Goal: Task Accomplishment & Management: Manage account settings

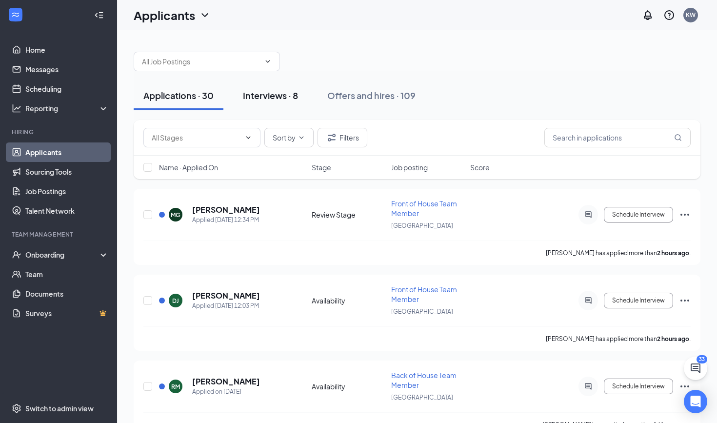
click at [266, 95] on div "Interviews · 8" at bounding box center [270, 95] width 55 height 12
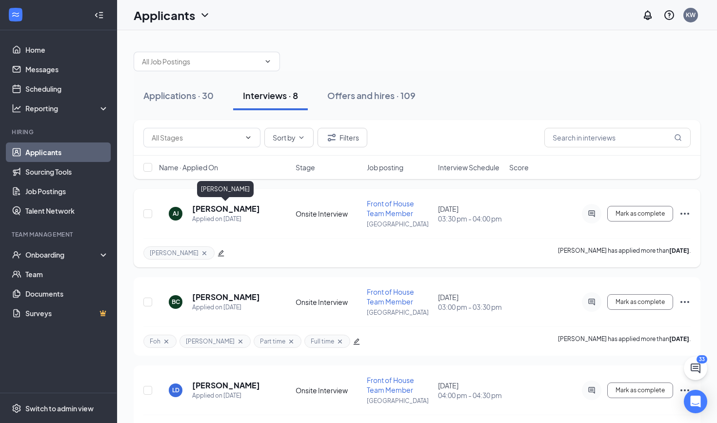
click at [218, 213] on h5 "[PERSON_NAME]" at bounding box center [226, 208] width 68 height 11
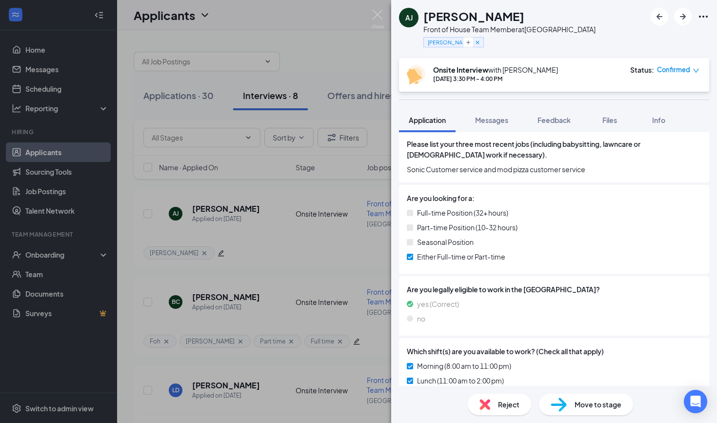
scroll to position [312, 0]
click at [686, 71] on span "Confirmed" at bounding box center [673, 70] width 33 height 10
click at [565, 80] on div "Onsite Interview with [PERSON_NAME] [DATE] 3:30 PM - 4:00 PM Status : Confirmed" at bounding box center [553, 75] width 292 height 20
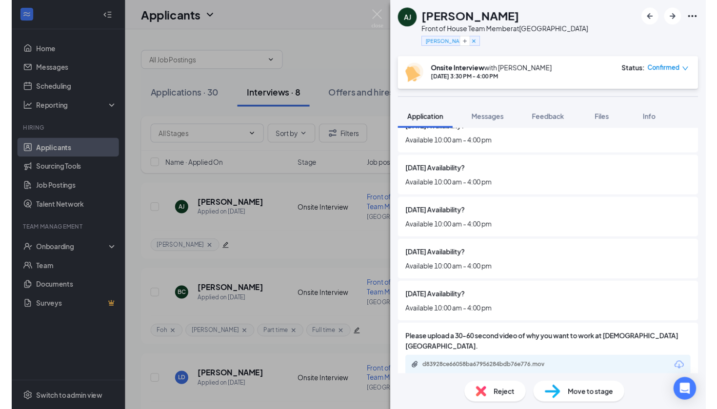
scroll to position [1019, 0]
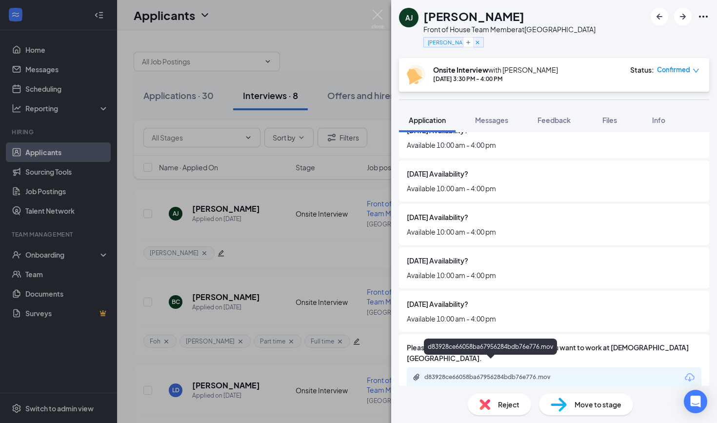
click at [424, 373] on div "d83928ce66058ba67956284bdb76e776.mov" at bounding box center [491, 377] width 158 height 9
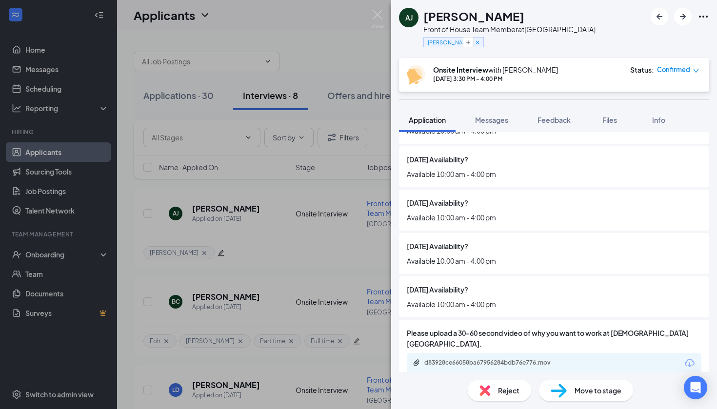
scroll to position [1033, 0]
click at [688, 72] on span "Confirmed" at bounding box center [673, 70] width 33 height 10
click at [669, 99] on span "Request Reschedule" at bounding box center [657, 98] width 67 height 11
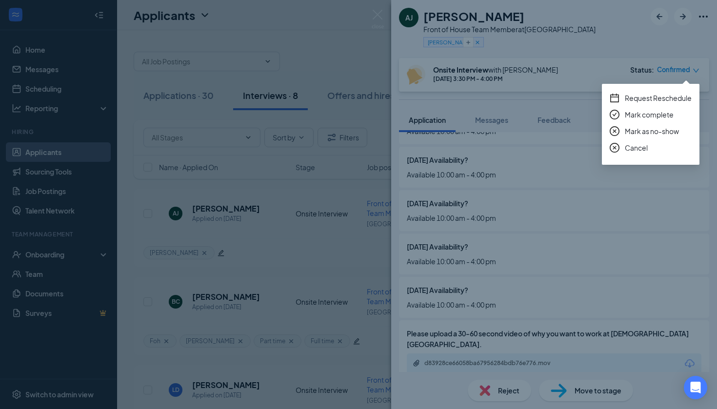
scroll to position [1029, 0]
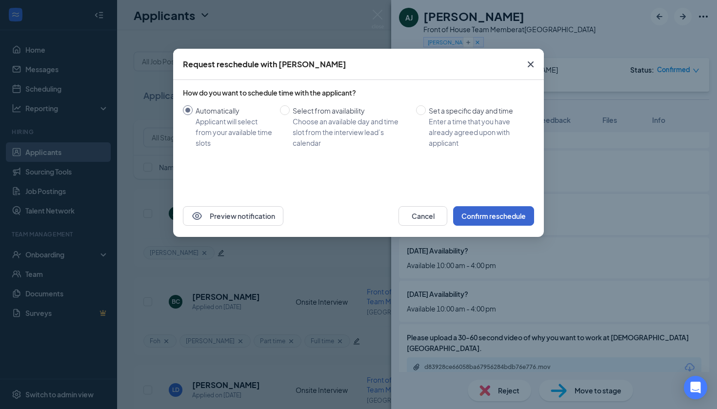
click at [514, 219] on button "Confirm reschedule" at bounding box center [493, 215] width 81 height 19
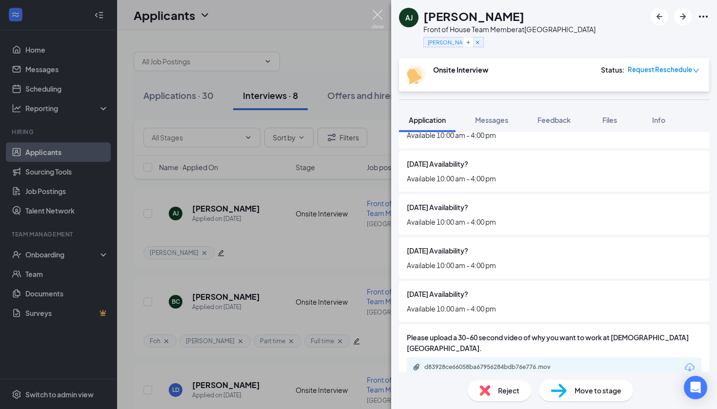
click at [374, 20] on img at bounding box center [377, 19] width 12 height 19
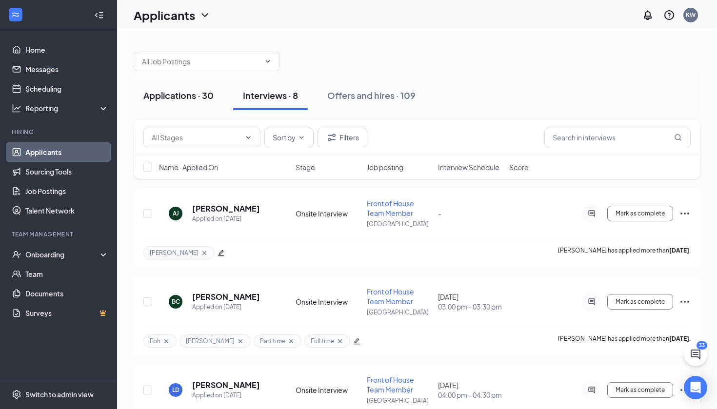
click at [188, 90] on div "Applications · 30" at bounding box center [178, 95] width 70 height 12
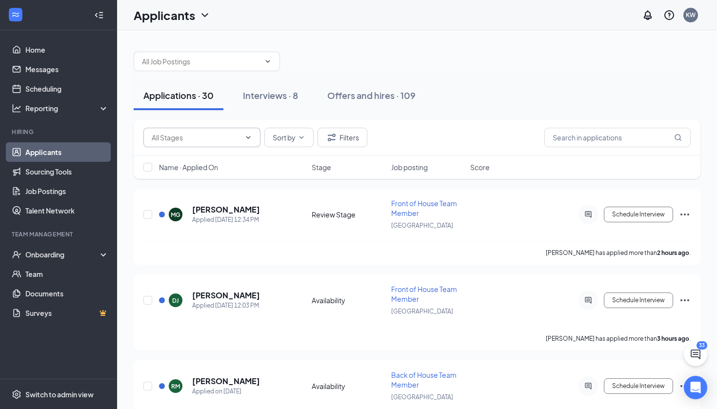
click at [245, 139] on icon "ChevronDown" at bounding box center [248, 138] width 8 height 8
click at [242, 180] on div "Review Stage (20)" at bounding box center [209, 178] width 101 height 11
type input "Review Stage (20)"
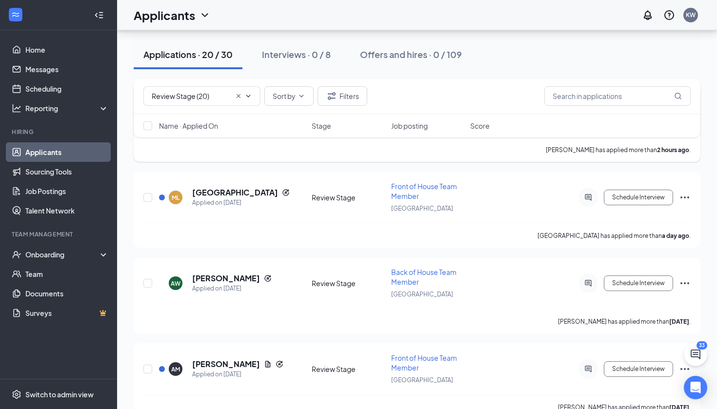
scroll to position [104, 0]
click at [198, 279] on h5 "[PERSON_NAME]" at bounding box center [226, 277] width 68 height 11
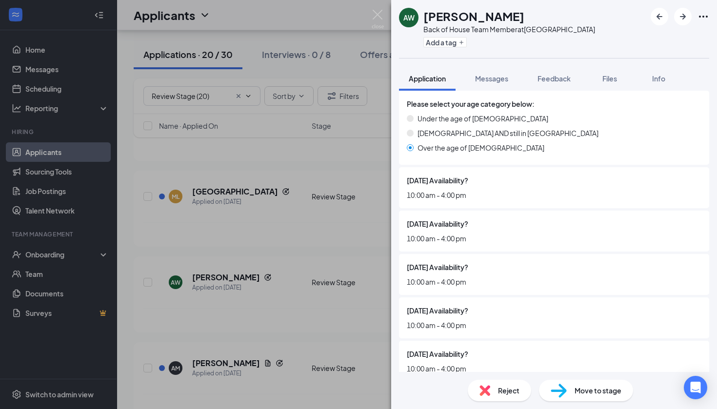
scroll to position [913, 0]
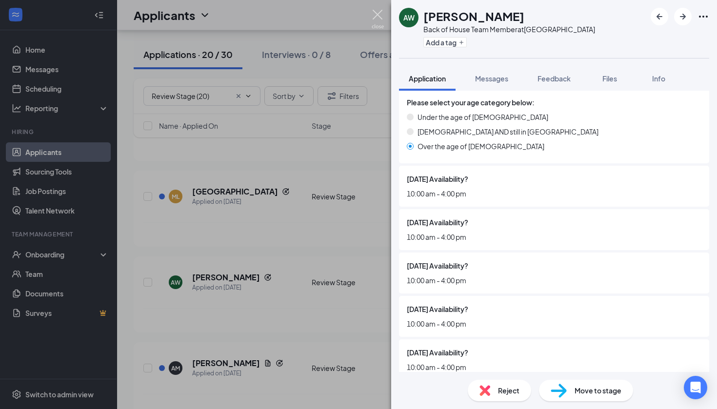
click at [378, 16] on img at bounding box center [377, 19] width 12 height 19
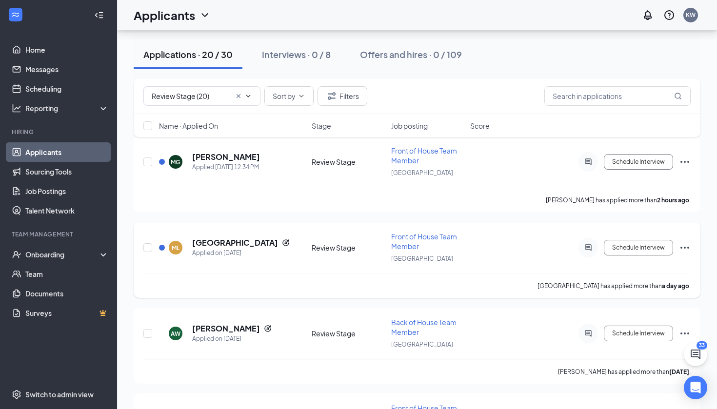
scroll to position [37, 0]
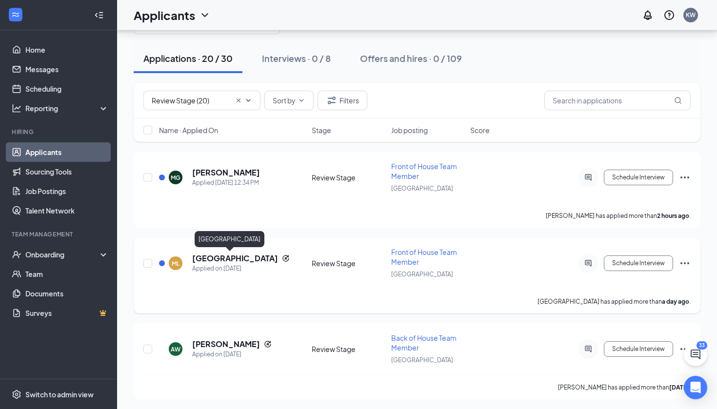
click at [235, 257] on h5 "[GEOGRAPHIC_DATA]" at bounding box center [235, 258] width 86 height 11
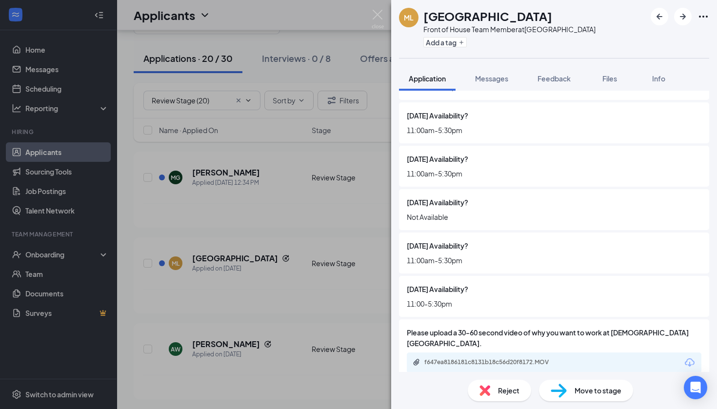
scroll to position [1040, 0]
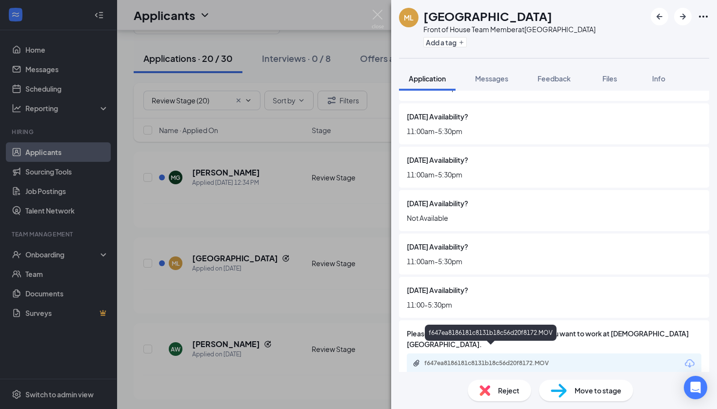
click at [465, 359] on div "f647ea8186181c8131b18c56d20f8172.MOV" at bounding box center [492, 363] width 136 height 8
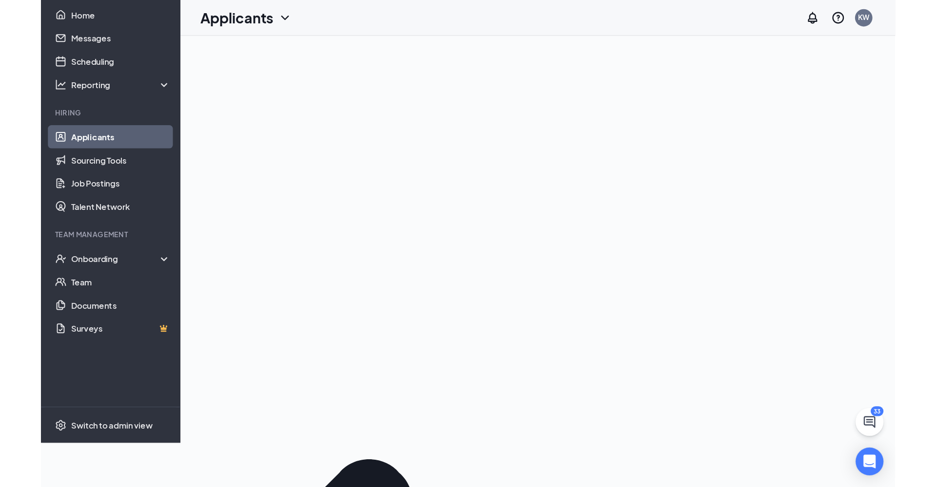
scroll to position [0, 0]
